Goal: Information Seeking & Learning: Understand process/instructions

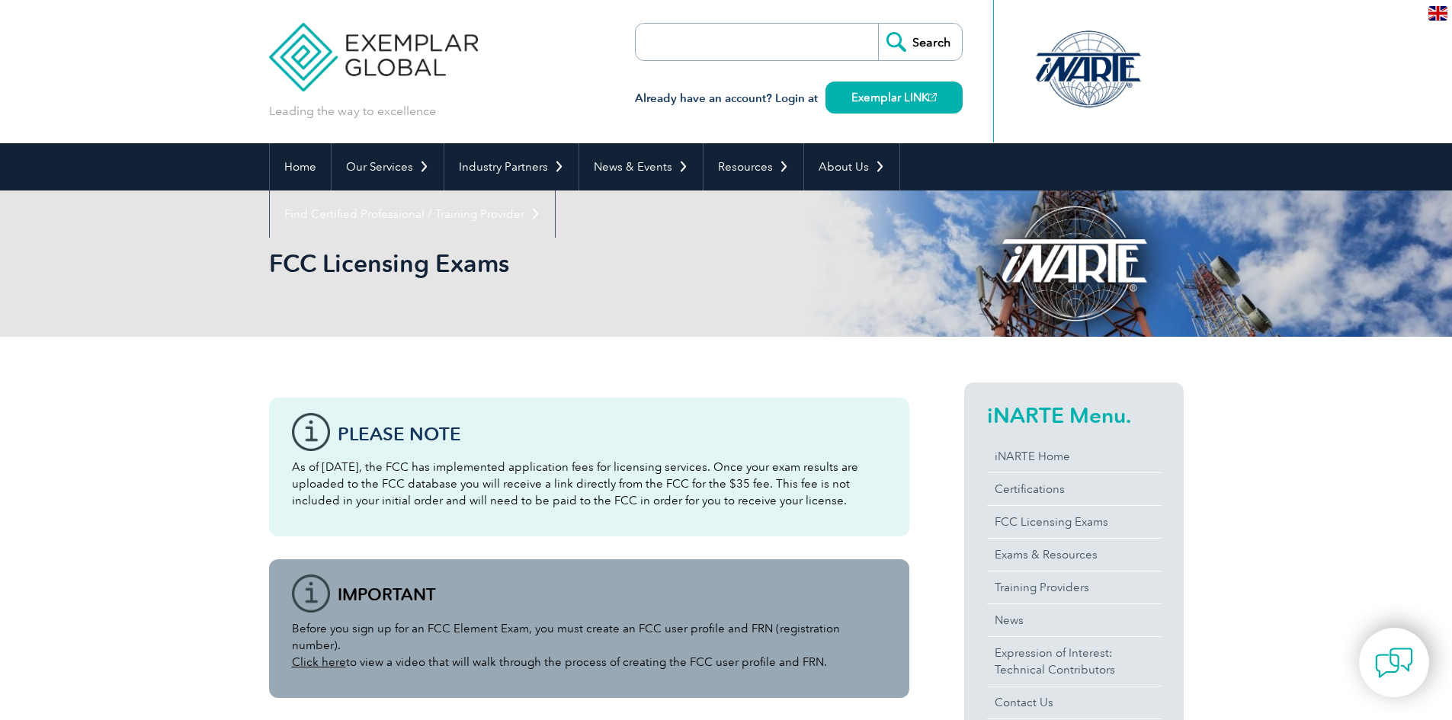
drag, startPoint x: 1050, startPoint y: 604, endPoint x: 1012, endPoint y: 370, distance: 237.0
drag, startPoint x: 730, startPoint y: 504, endPoint x: 716, endPoint y: 328, distance: 176.6
drag, startPoint x: 259, startPoint y: 260, endPoint x: 233, endPoint y: 236, distance: 35.6
click at [233, 236] on div "FCC Licensing Exams" at bounding box center [726, 264] width 1452 height 146
drag, startPoint x: 336, startPoint y: 276, endPoint x: 410, endPoint y: 256, distance: 76.6
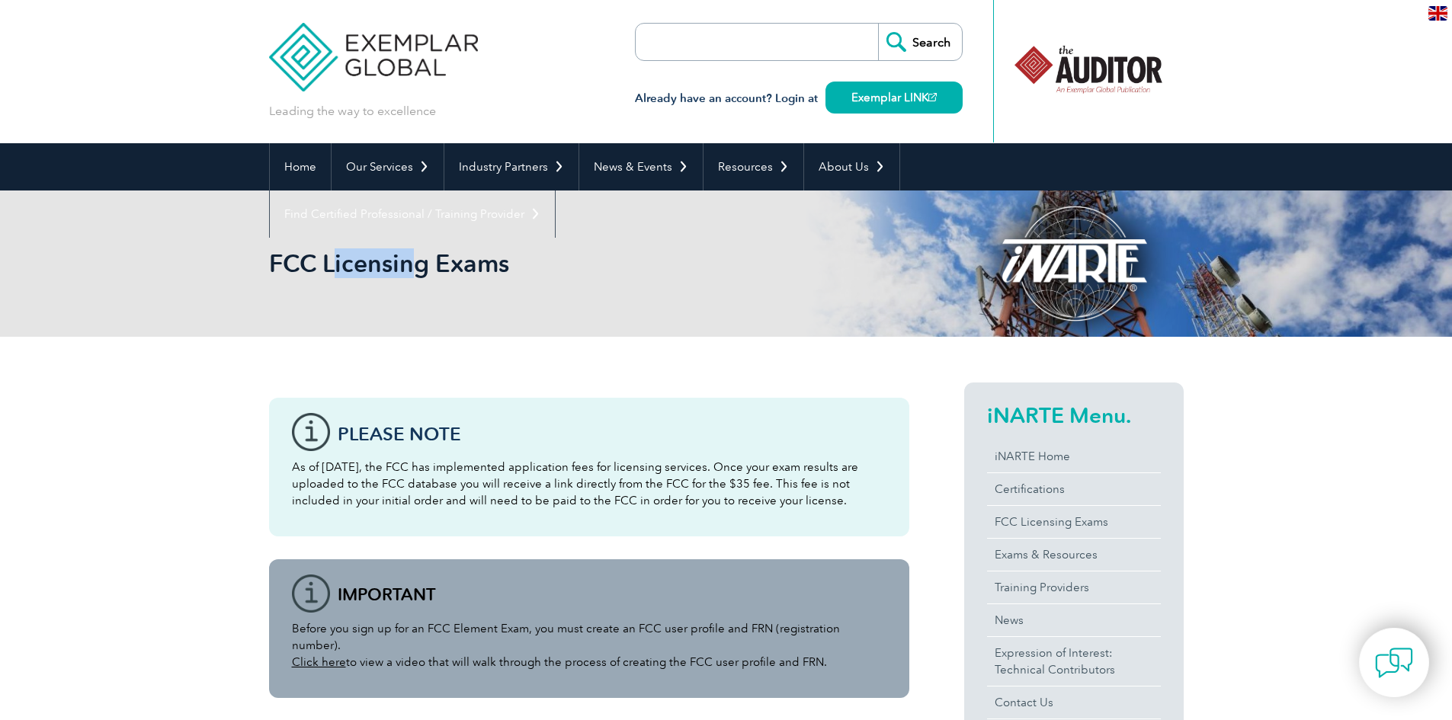
click at [410, 256] on h2 "FCC Licensing Exams" at bounding box center [589, 264] width 640 height 24
click at [509, 267] on h2 "FCC Licensing Exams" at bounding box center [589, 264] width 640 height 24
drag, startPoint x: 506, startPoint y: 263, endPoint x: 271, endPoint y: 261, distance: 234.8
click at [271, 261] on h2 "FCC Licensing Exams" at bounding box center [589, 264] width 640 height 24
click at [414, 274] on h2 "FCC Licensing Exams" at bounding box center [589, 264] width 640 height 24
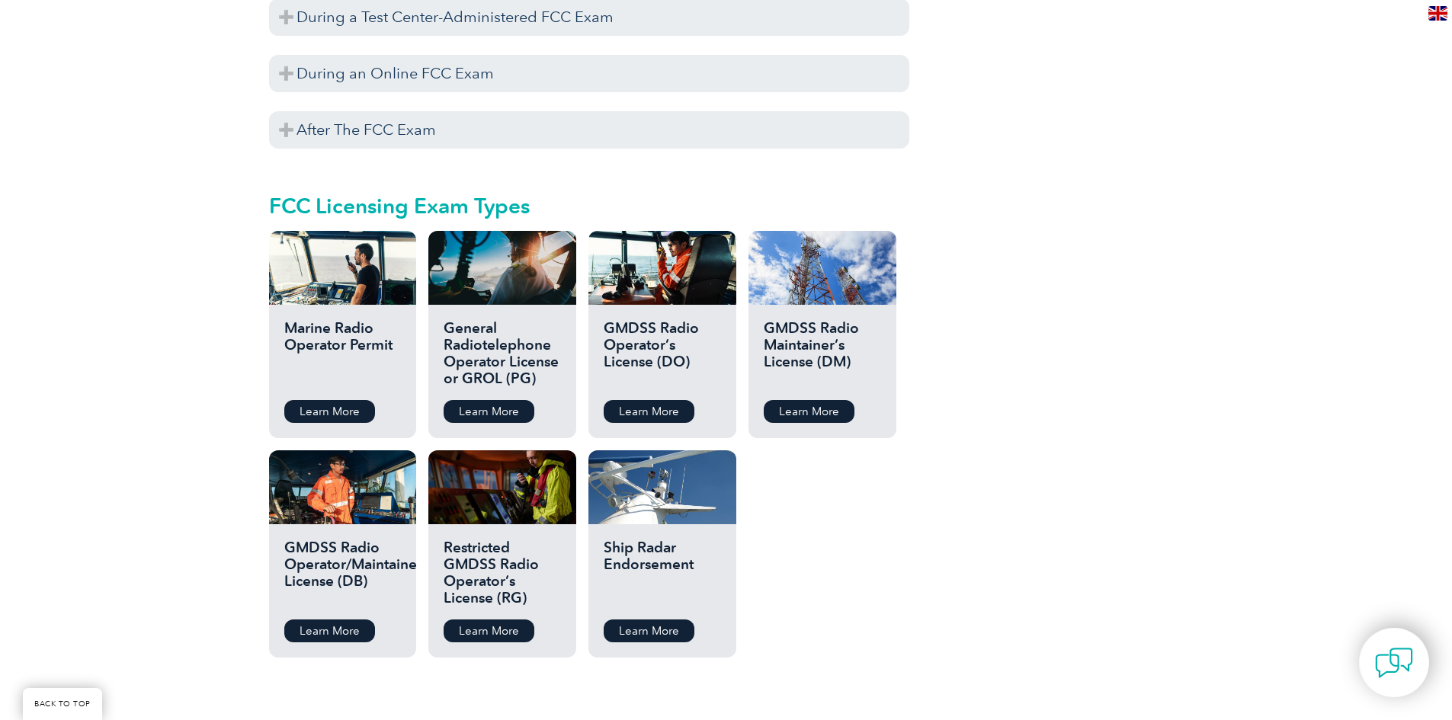
scroll to position [1372, 0]
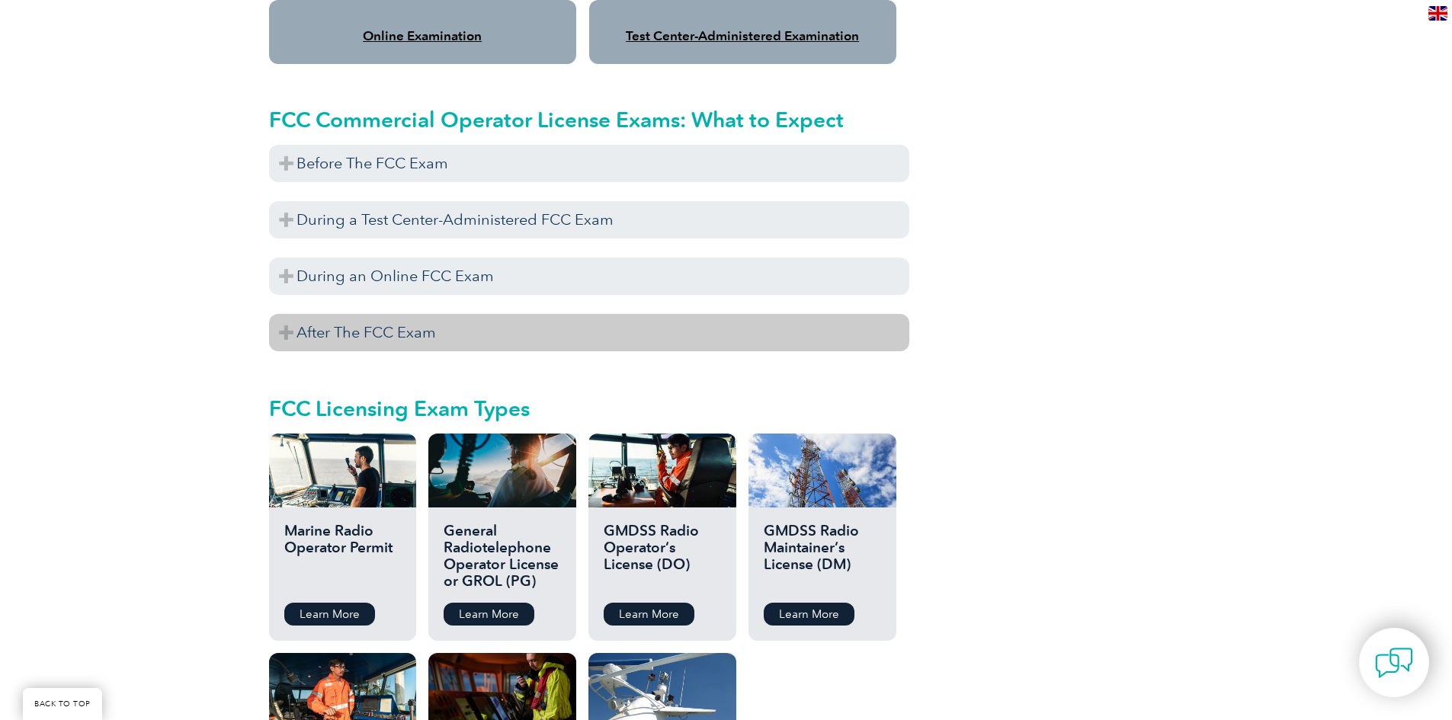
click at [377, 321] on h3 "After The FCC Exam" at bounding box center [589, 332] width 640 height 37
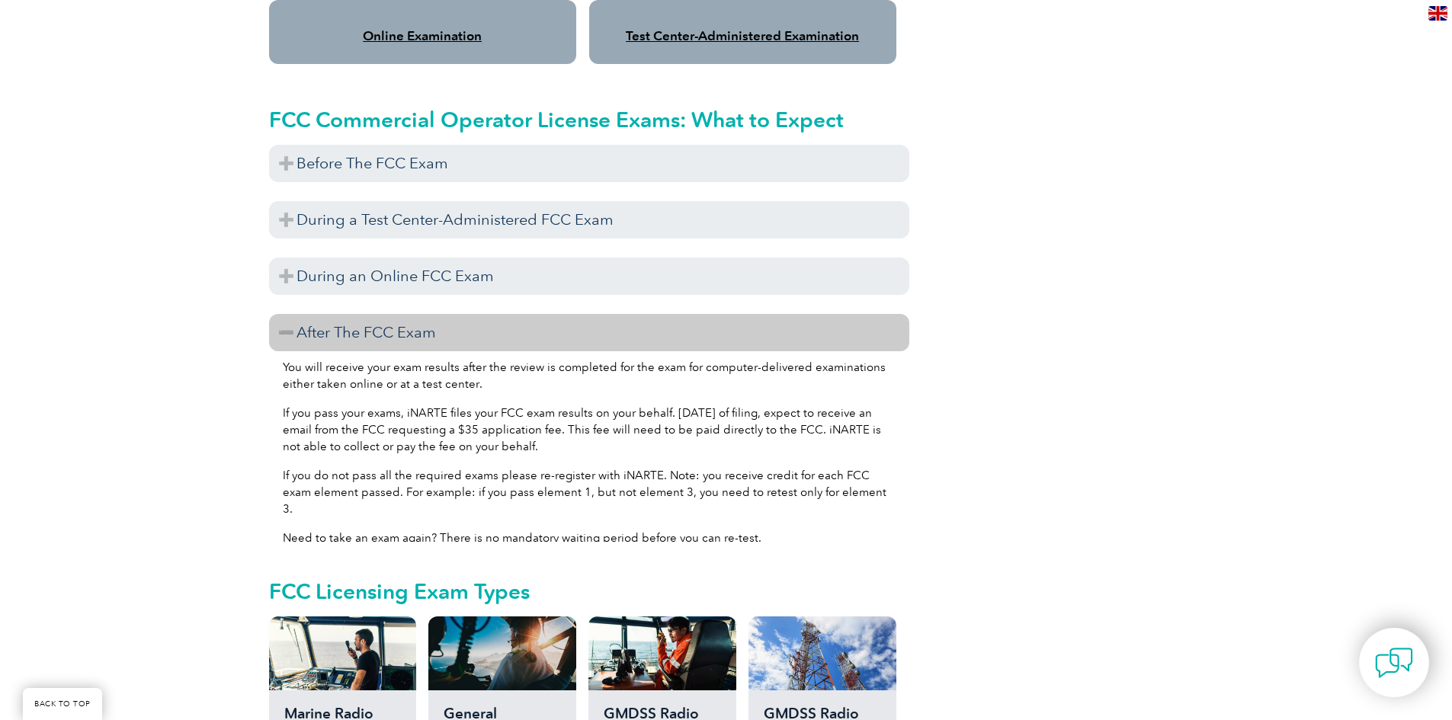
click at [439, 325] on h3 "After The FCC Exam" at bounding box center [589, 332] width 640 height 37
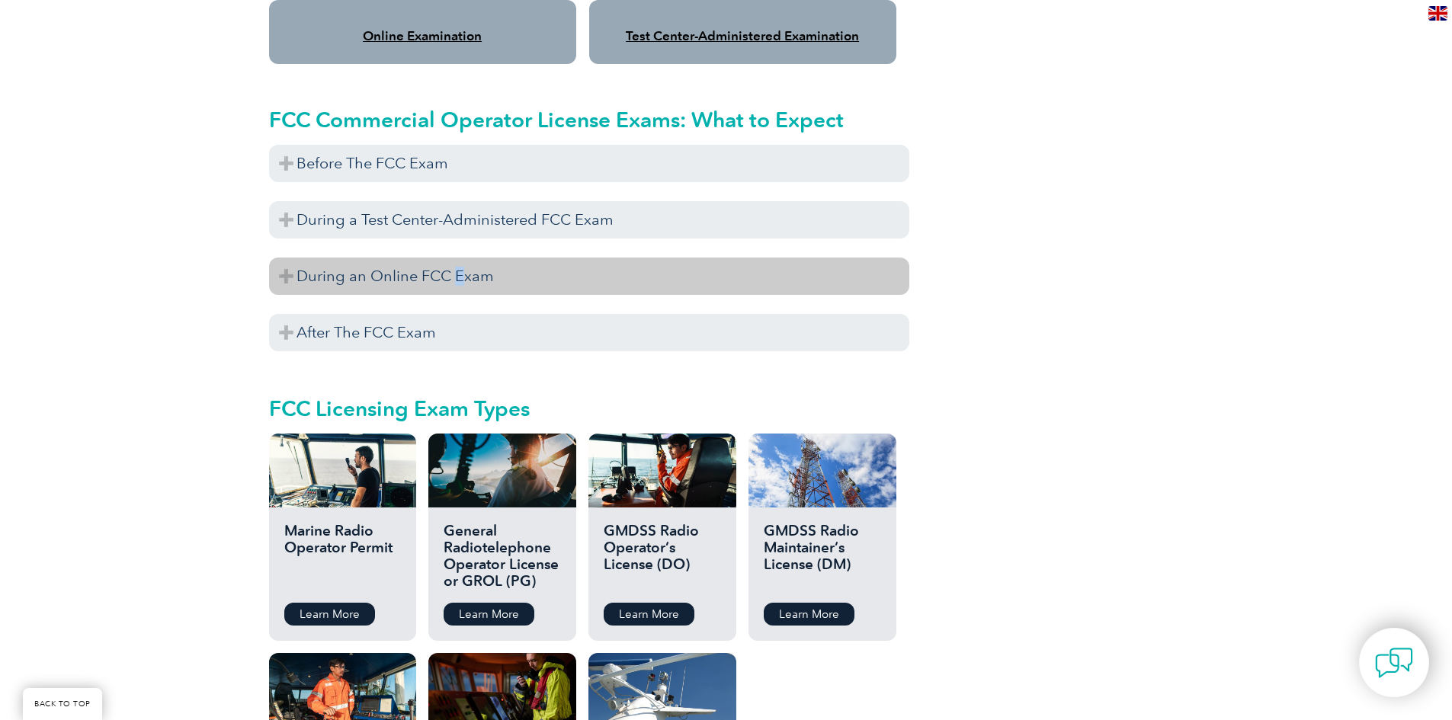
click at [458, 267] on h3 "During an Online FCC Exam" at bounding box center [589, 276] width 640 height 37
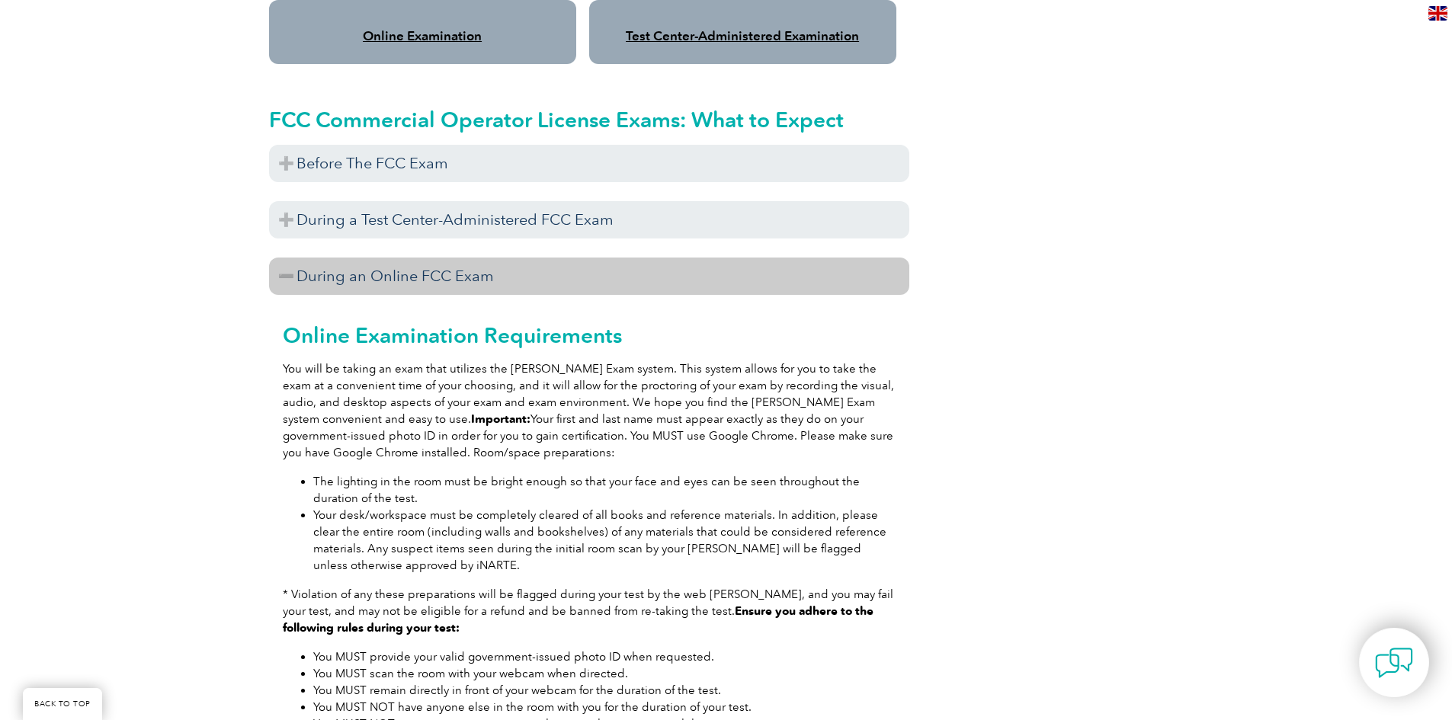
click at [489, 428] on p "You will be taking an exam that utilizes the [PERSON_NAME] Exam system. This sy…" at bounding box center [589, 411] width 613 height 101
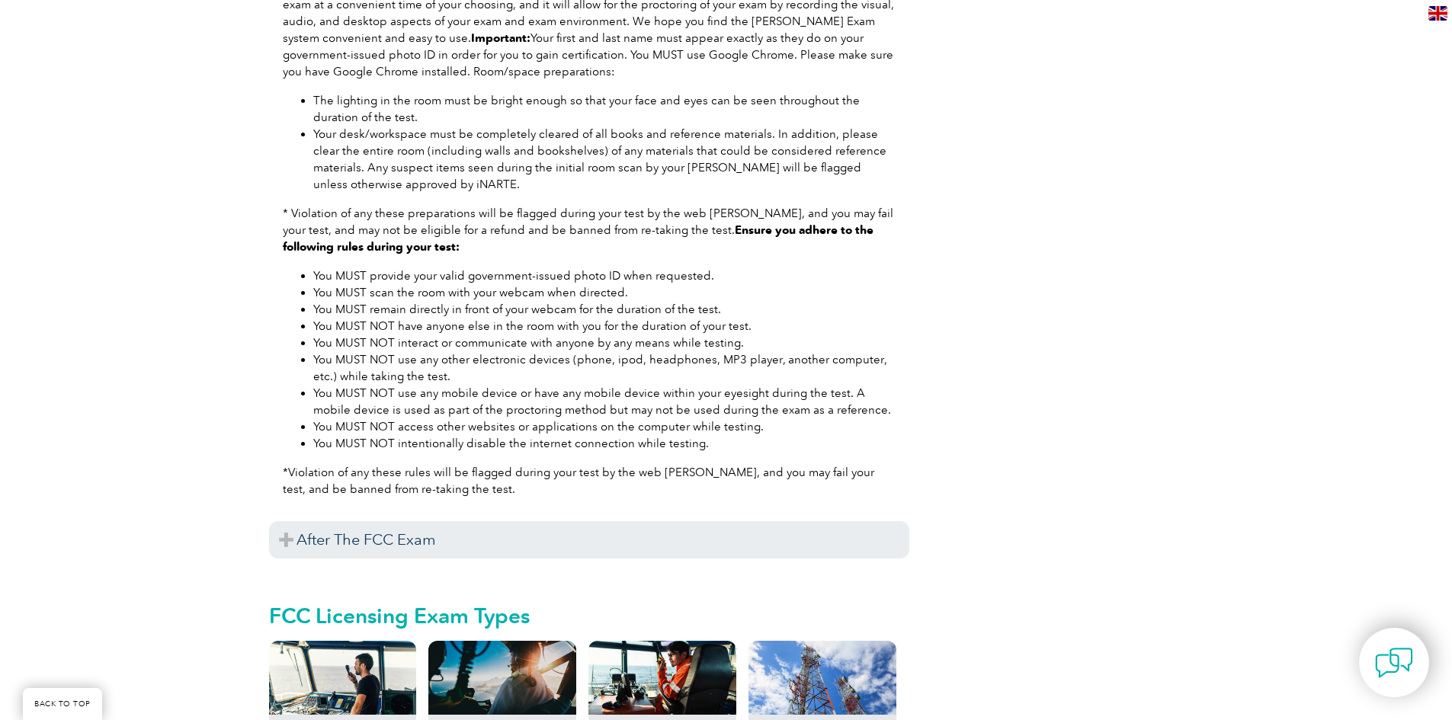
drag, startPoint x: 534, startPoint y: 430, endPoint x: 496, endPoint y: 427, distance: 37.5
click at [525, 435] on li "You MUST NOT intentionally disable the internet connection while testing." at bounding box center [604, 443] width 582 height 17
drag, startPoint x: 433, startPoint y: 413, endPoint x: 400, endPoint y: 409, distance: 33.0
click at [429, 419] on li "You MUST NOT access other websites or applications on the computer while testin…" at bounding box center [604, 427] width 582 height 17
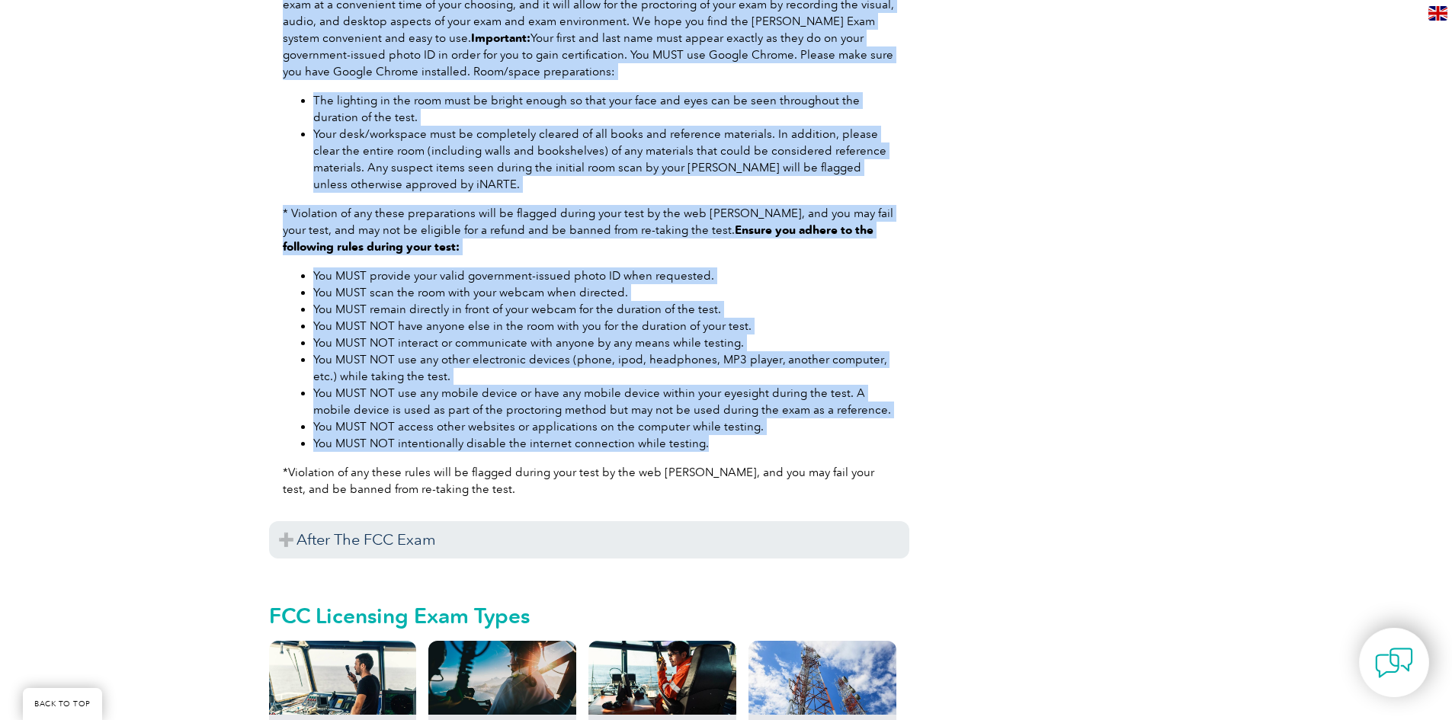
drag, startPoint x: 708, startPoint y: 425, endPoint x: 235, endPoint y: 181, distance: 532.3
click at [430, 205] on p "* Violation of any these preparations will be flagged during your test by the w…" at bounding box center [589, 230] width 613 height 50
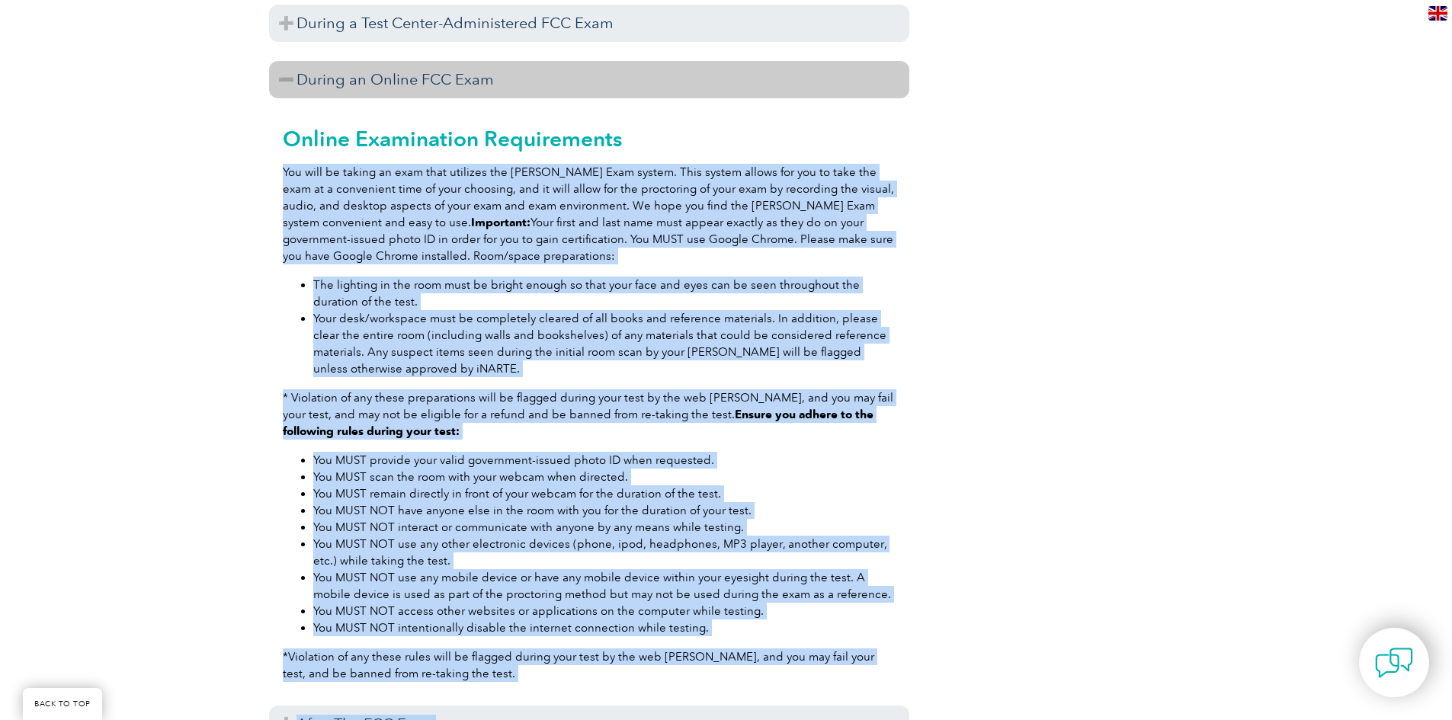
scroll to position [1630, 0]
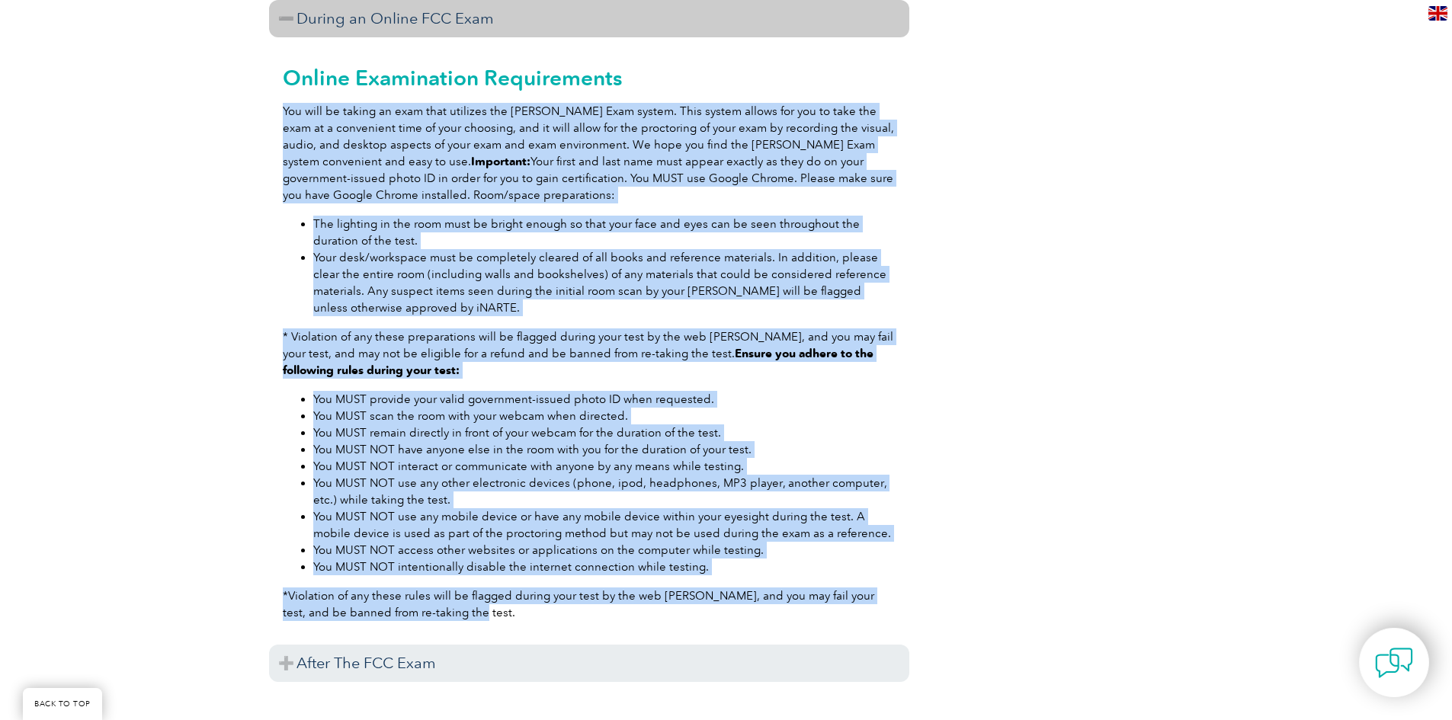
drag, startPoint x: 282, startPoint y: 195, endPoint x: 531, endPoint y: 592, distance: 469.0
click at [531, 592] on div "Online Examination Requirements You will be taking an exam that utilizes the [P…" at bounding box center [589, 335] width 640 height 596
click at [520, 567] on div "Online Examination Requirements You will be taking an exam that utilizes the [P…" at bounding box center [589, 335] width 640 height 596
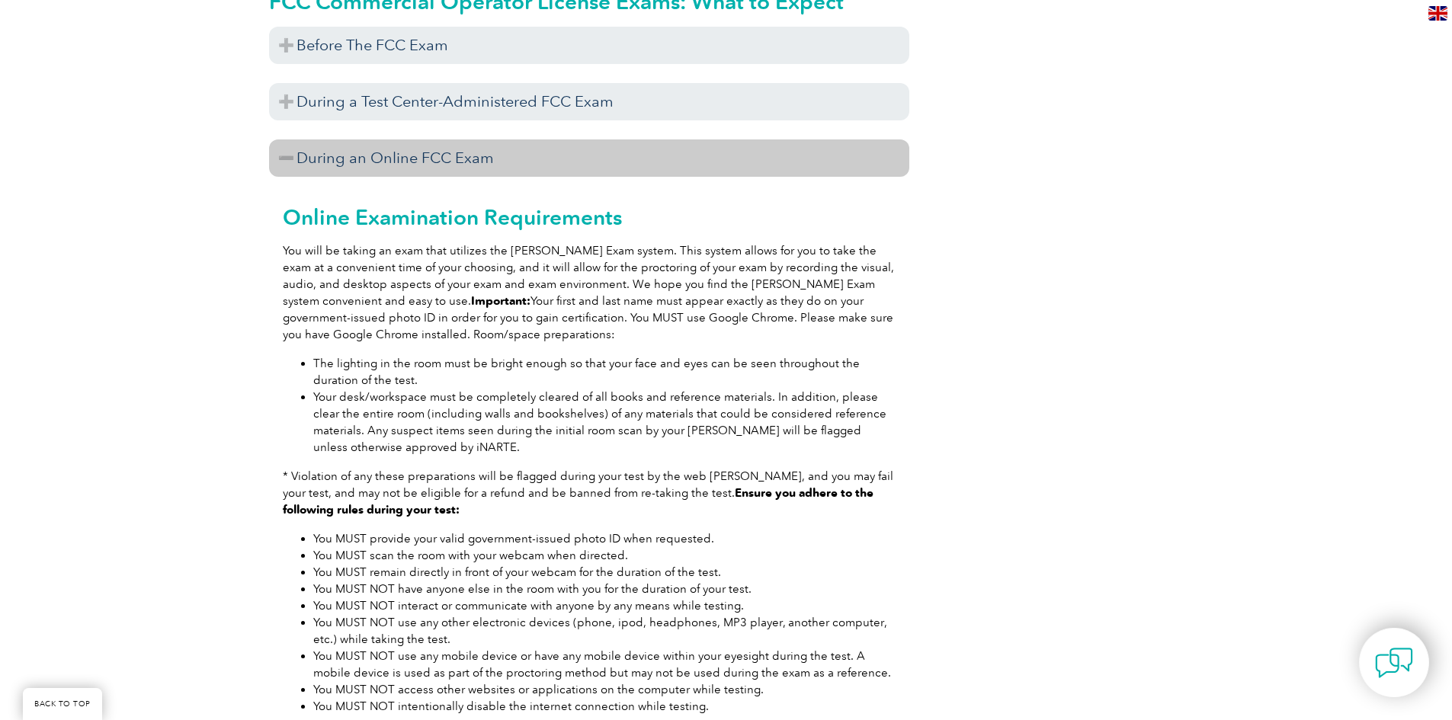
scroll to position [1477, 0]
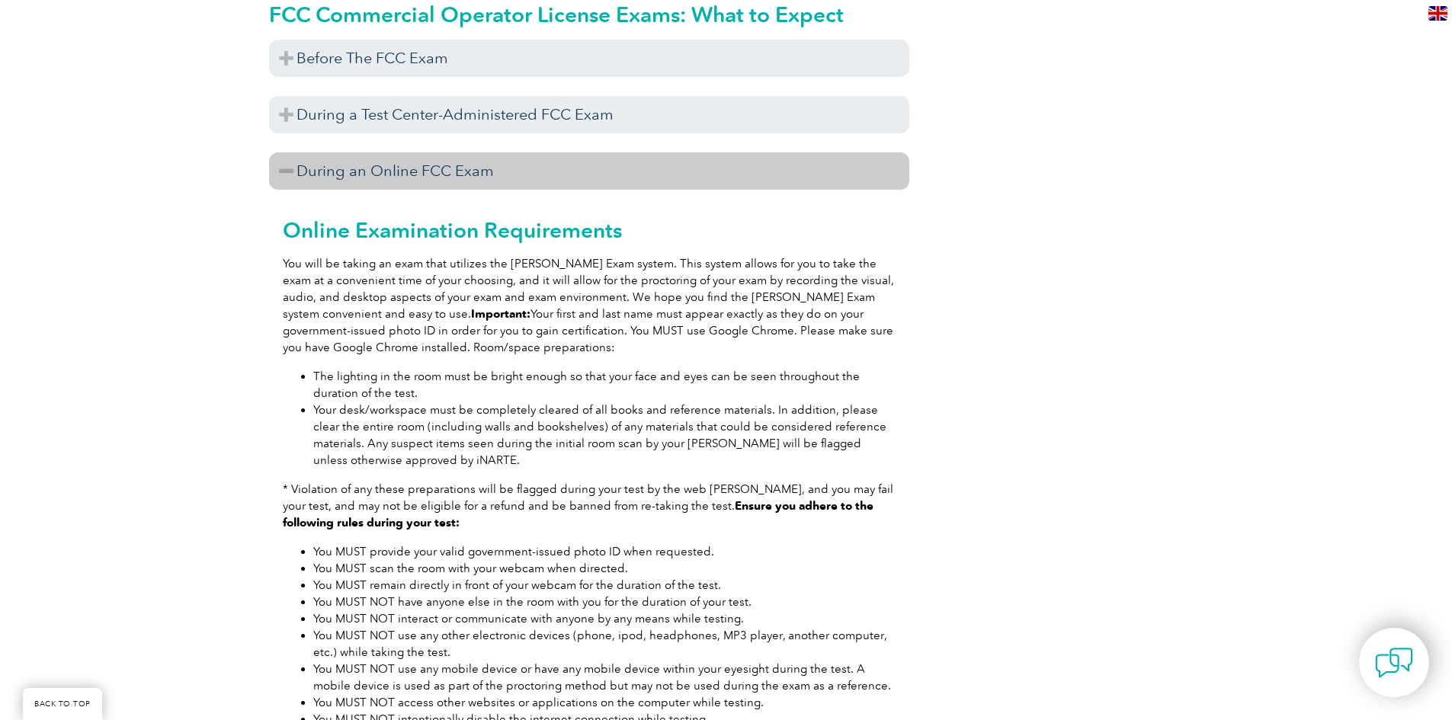
click at [406, 152] on h3 "During an Online FCC Exam" at bounding box center [589, 170] width 640 height 37
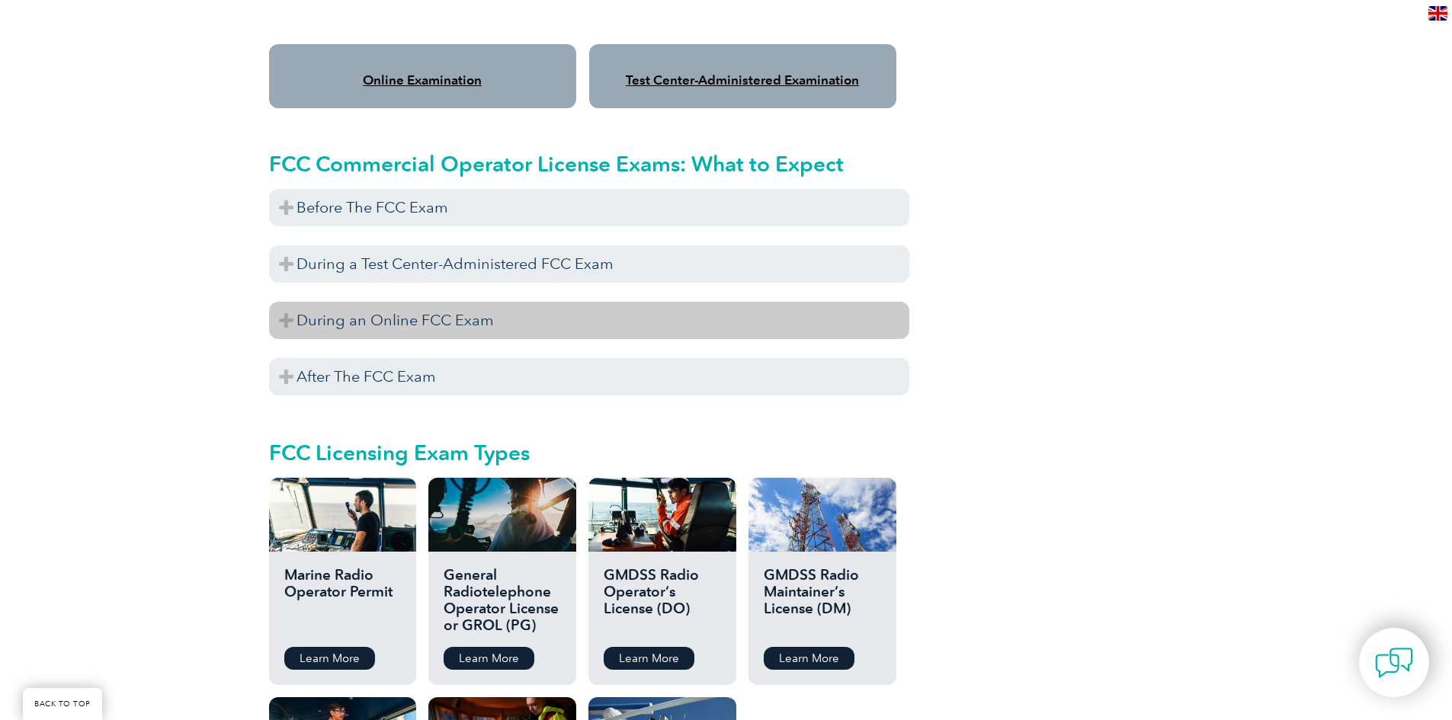
scroll to position [1325, 0]
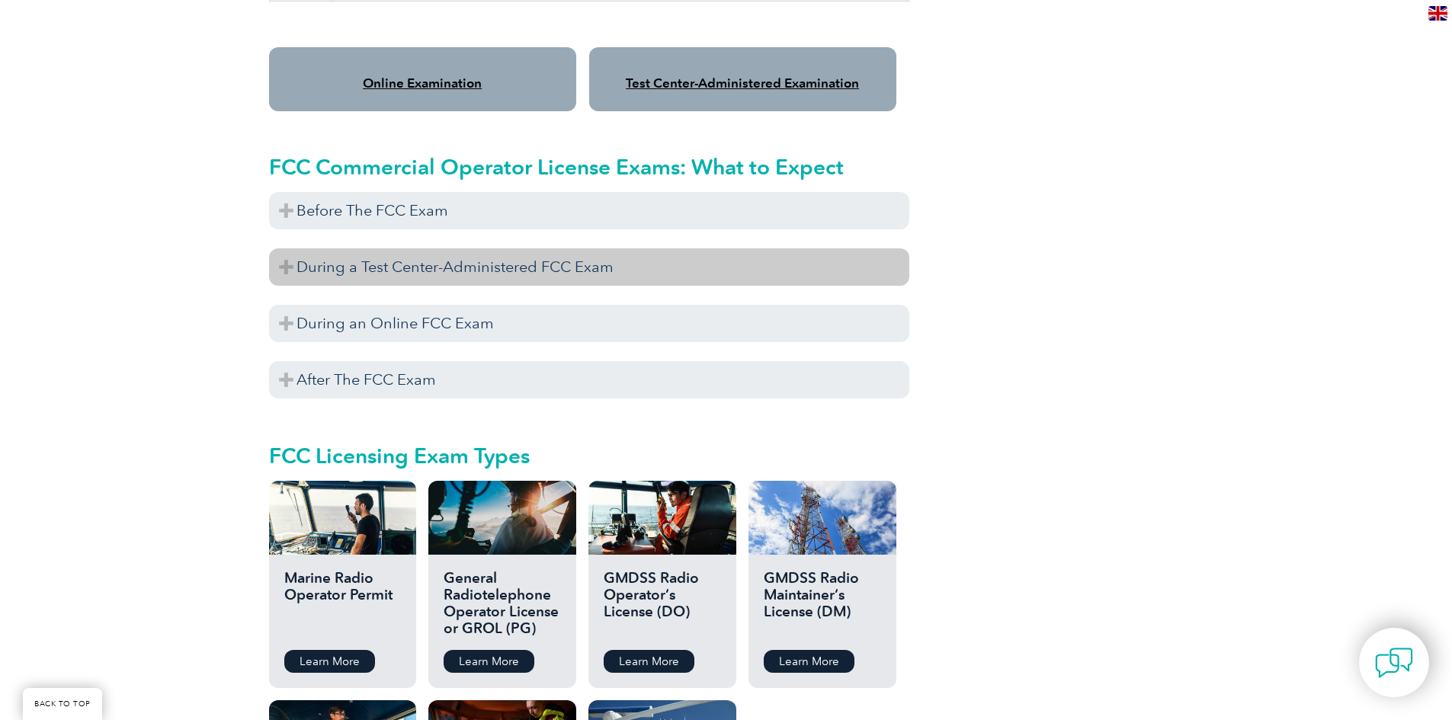
click at [557, 250] on h3 "During a Test Center-Administered FCC Exam" at bounding box center [589, 267] width 640 height 37
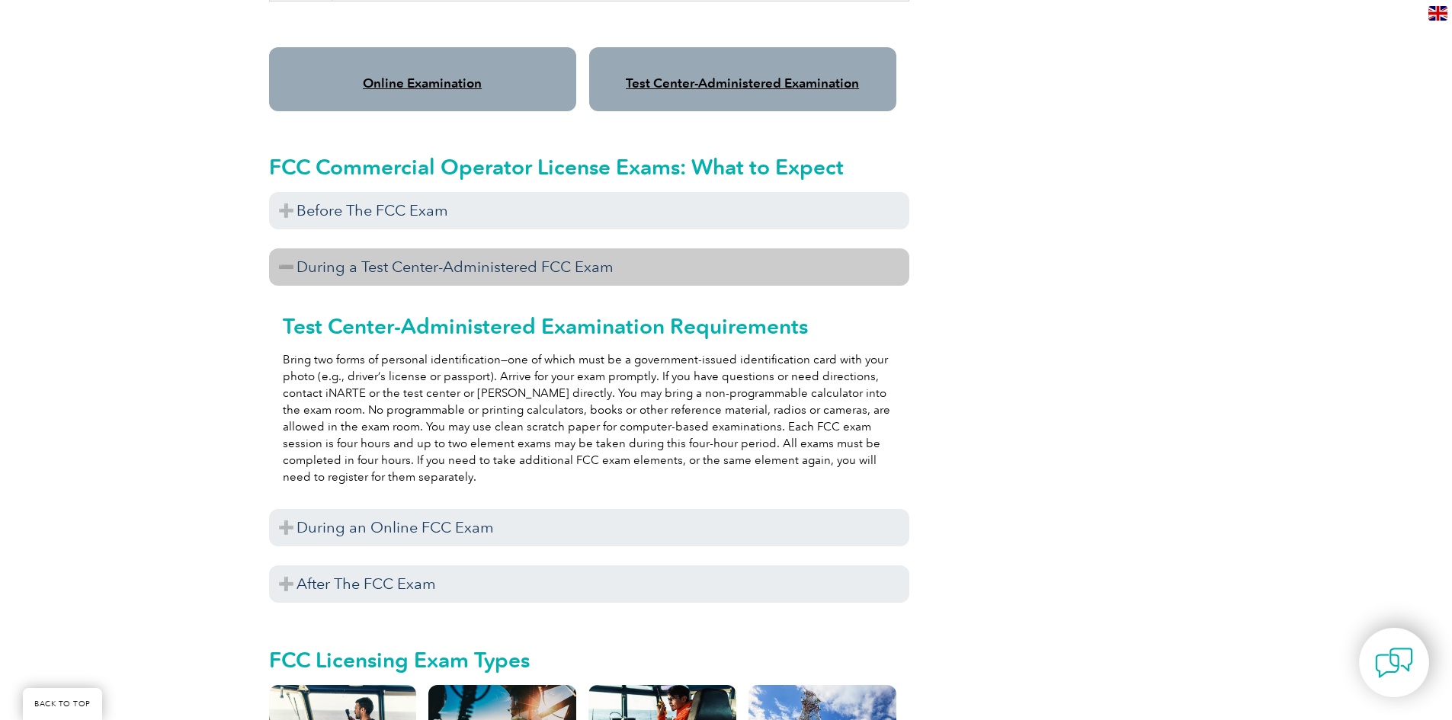
click at [557, 250] on h3 "During a Test Center-Administered FCC Exam" at bounding box center [589, 267] width 640 height 37
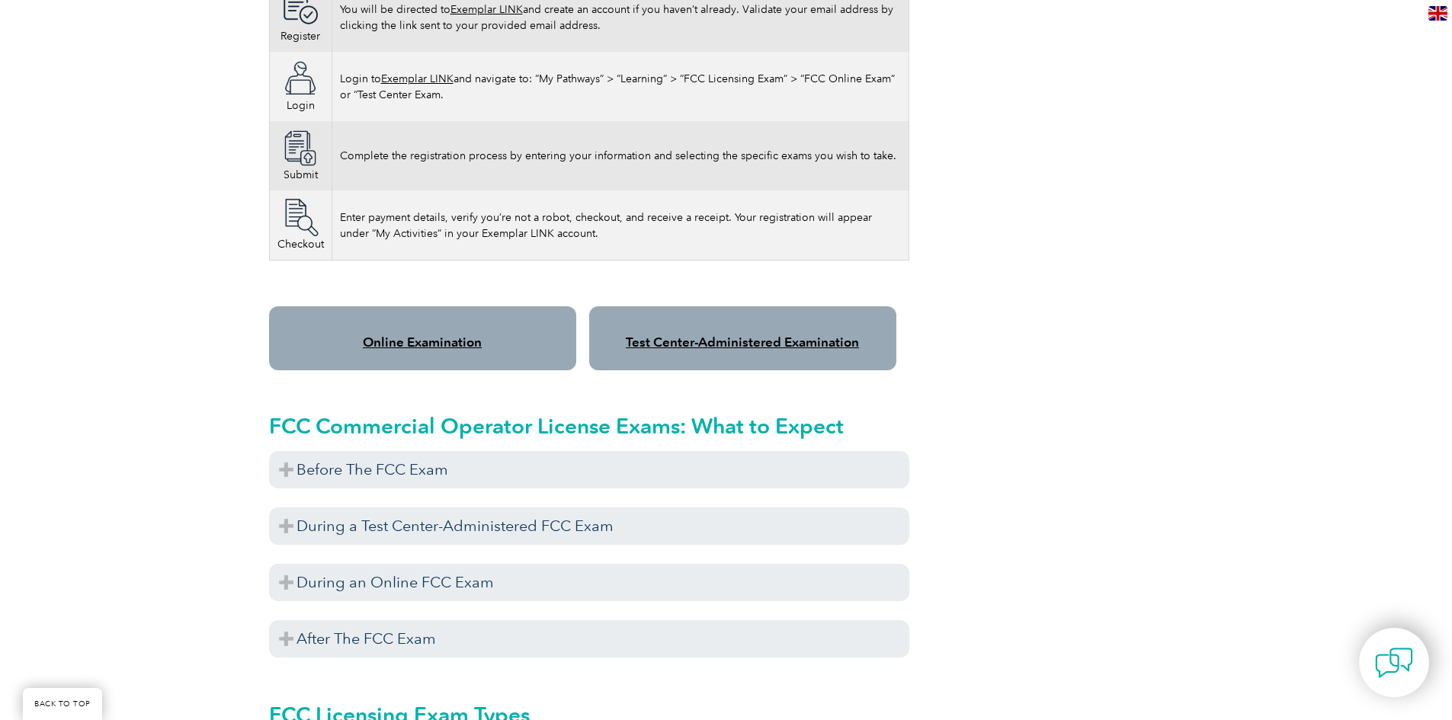
scroll to position [1096, 0]
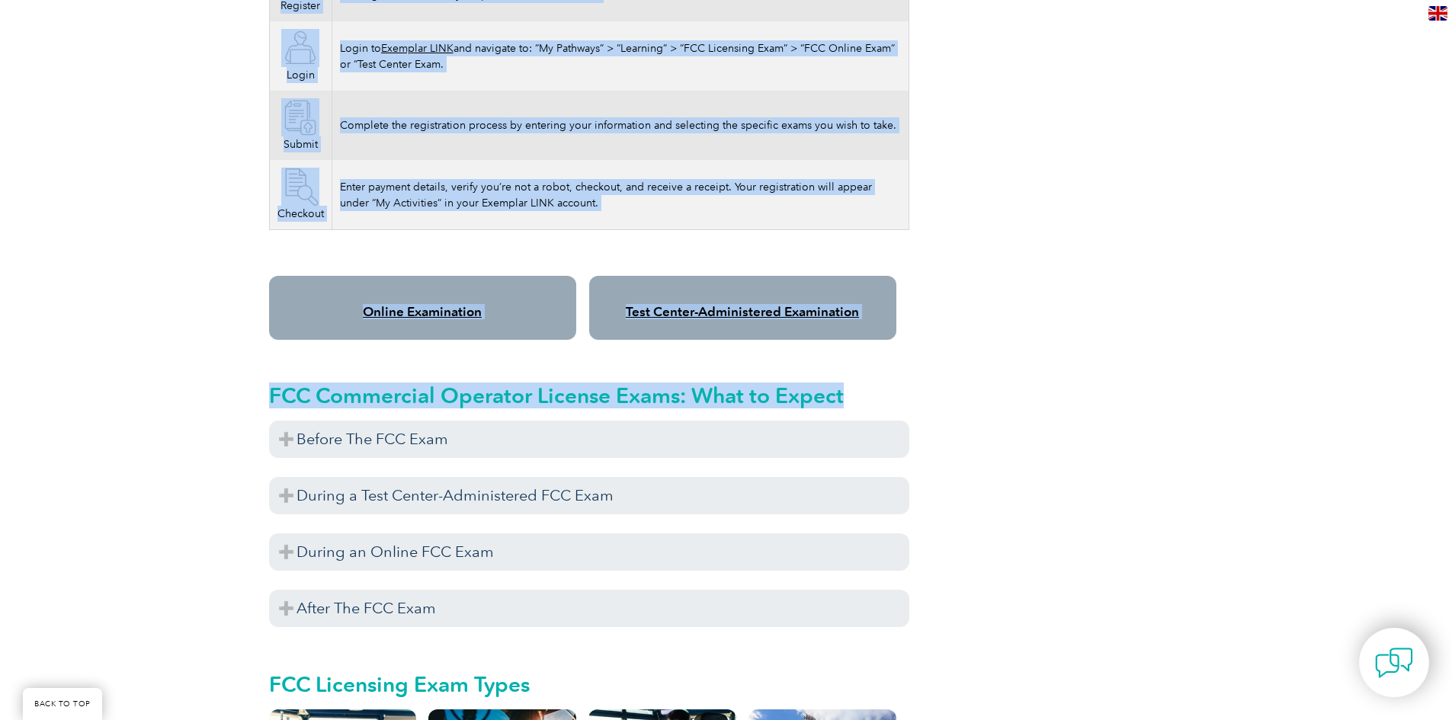
drag, startPoint x: 855, startPoint y: 376, endPoint x: 245, endPoint y: 375, distance: 609.1
click at [245, 375] on div "Please note As of [DATE], the FCC has implemented application fees for licensin…" at bounding box center [726, 342] width 1452 height 2202
click at [272, 364] on div "FCC Commercial Operator License Exams: What to Expect Before The FCC Exam Prepa…" at bounding box center [589, 499] width 640 height 272
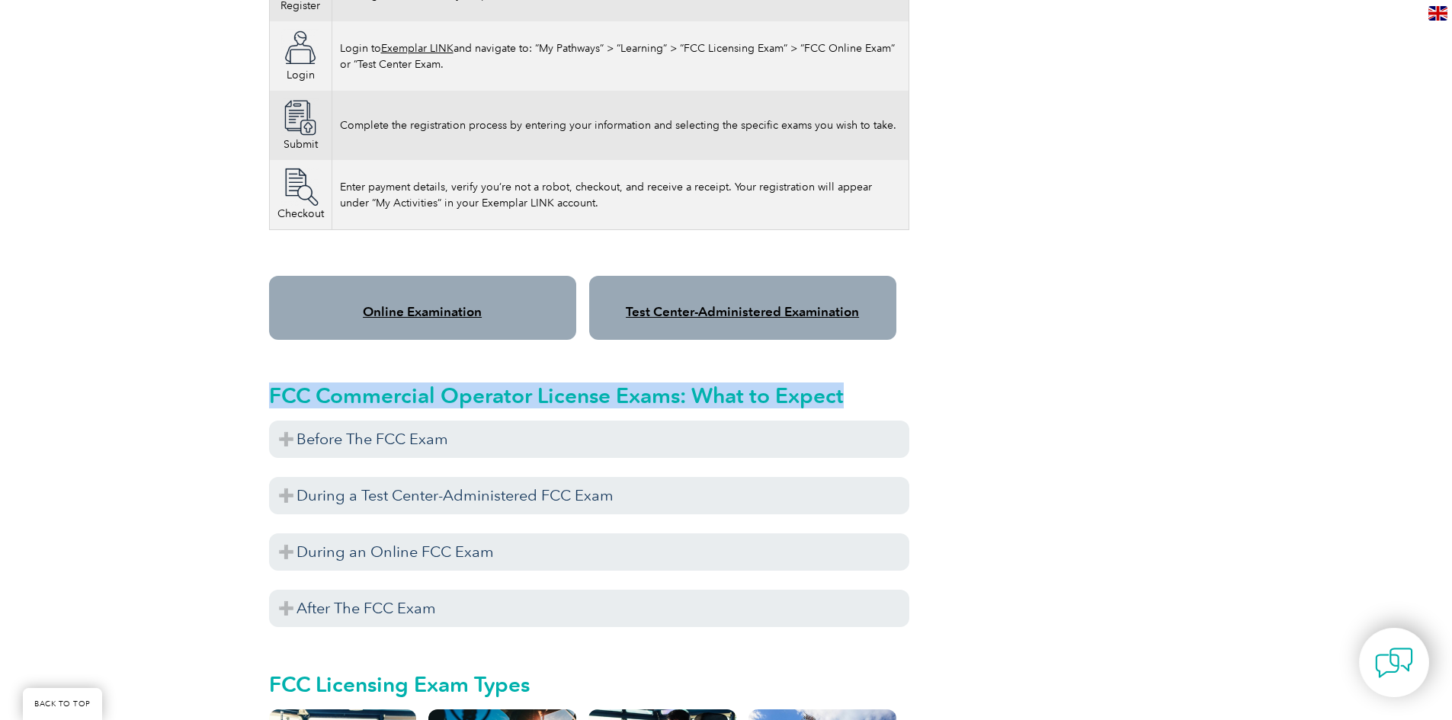
drag, startPoint x: 270, startPoint y: 380, endPoint x: 859, endPoint y: 387, distance: 589.4
click at [859, 387] on h2 "FCC Commercial Operator License Exams: What to Expect" at bounding box center [589, 395] width 640 height 24
click at [835, 363] on div "FCC Commercial Operator License Exams: What to Expect Before The FCC Exam Prepa…" at bounding box center [589, 499] width 640 height 272
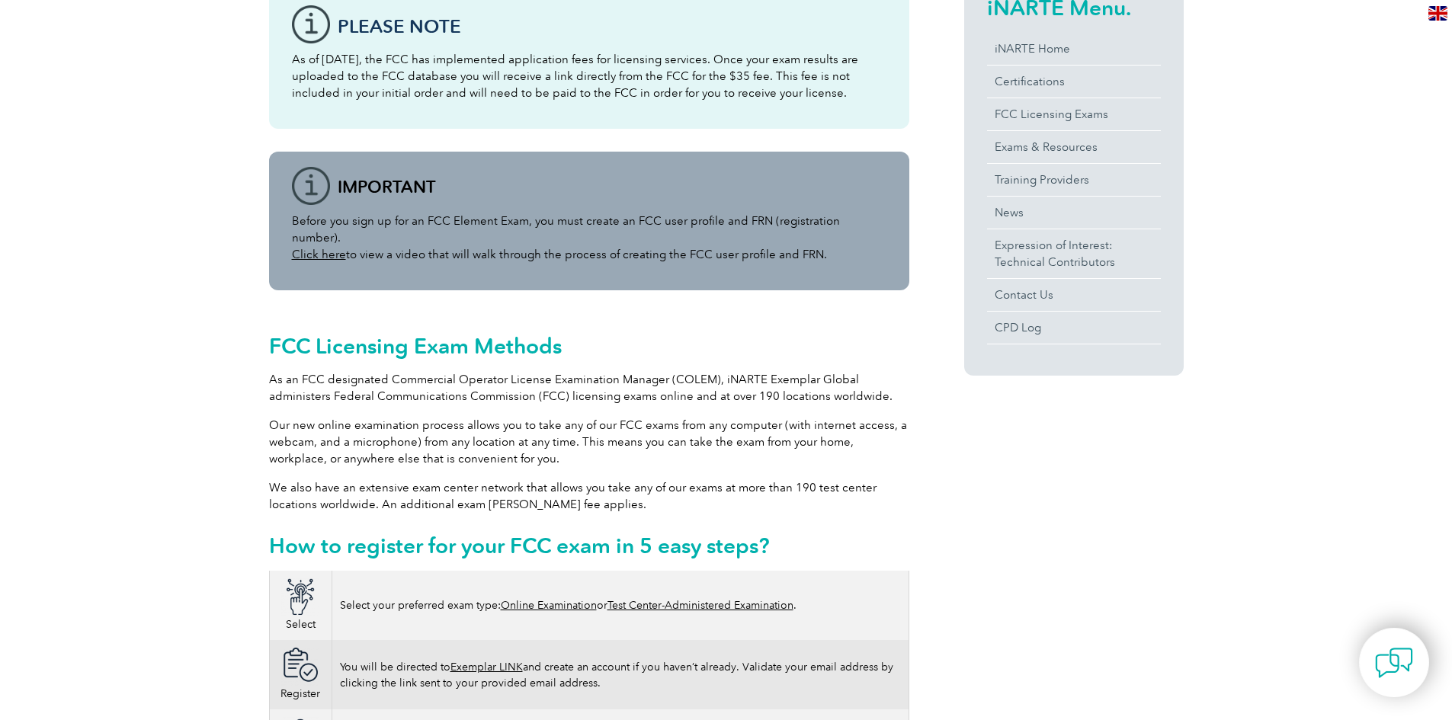
scroll to position [0, 0]
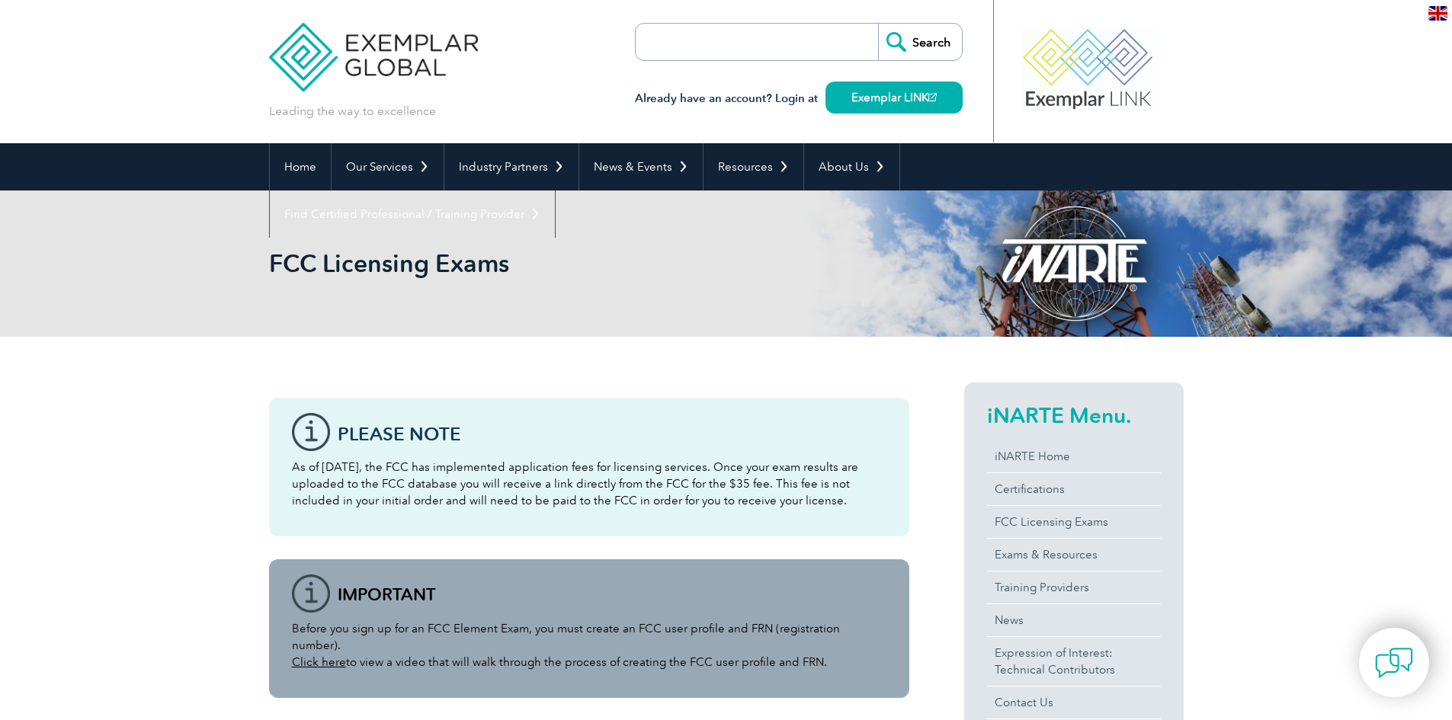
drag, startPoint x: 691, startPoint y: 475, endPoint x: 688, endPoint y: 322, distance: 152.5
drag, startPoint x: 1006, startPoint y: 616, endPoint x: 1006, endPoint y: 393, distance: 222.6
click at [98, 112] on header "Leading the way to excellence Search" at bounding box center [726, 71] width 1452 height 143
